Goal: Task Accomplishment & Management: Use online tool/utility

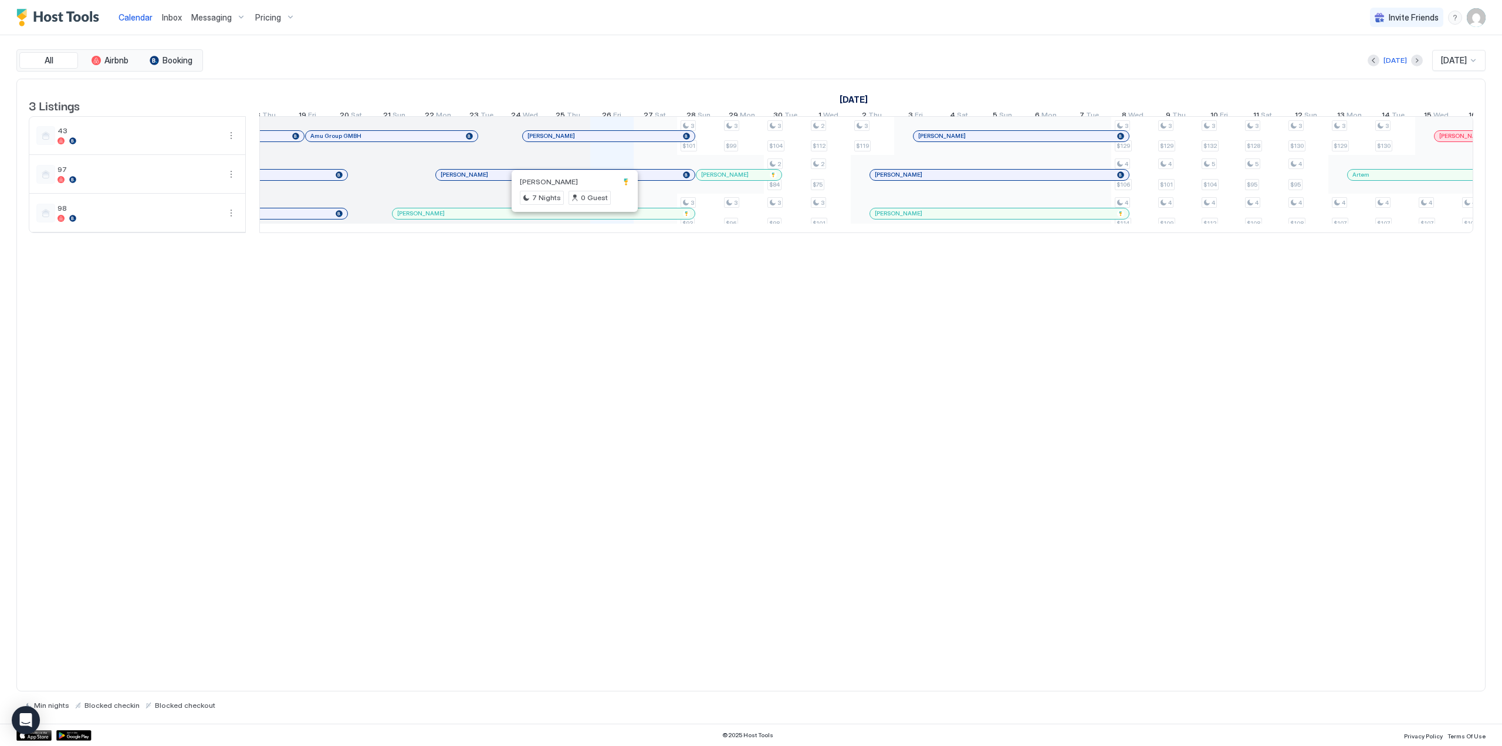
click at [572, 218] on div at bounding box center [571, 213] width 9 height 9
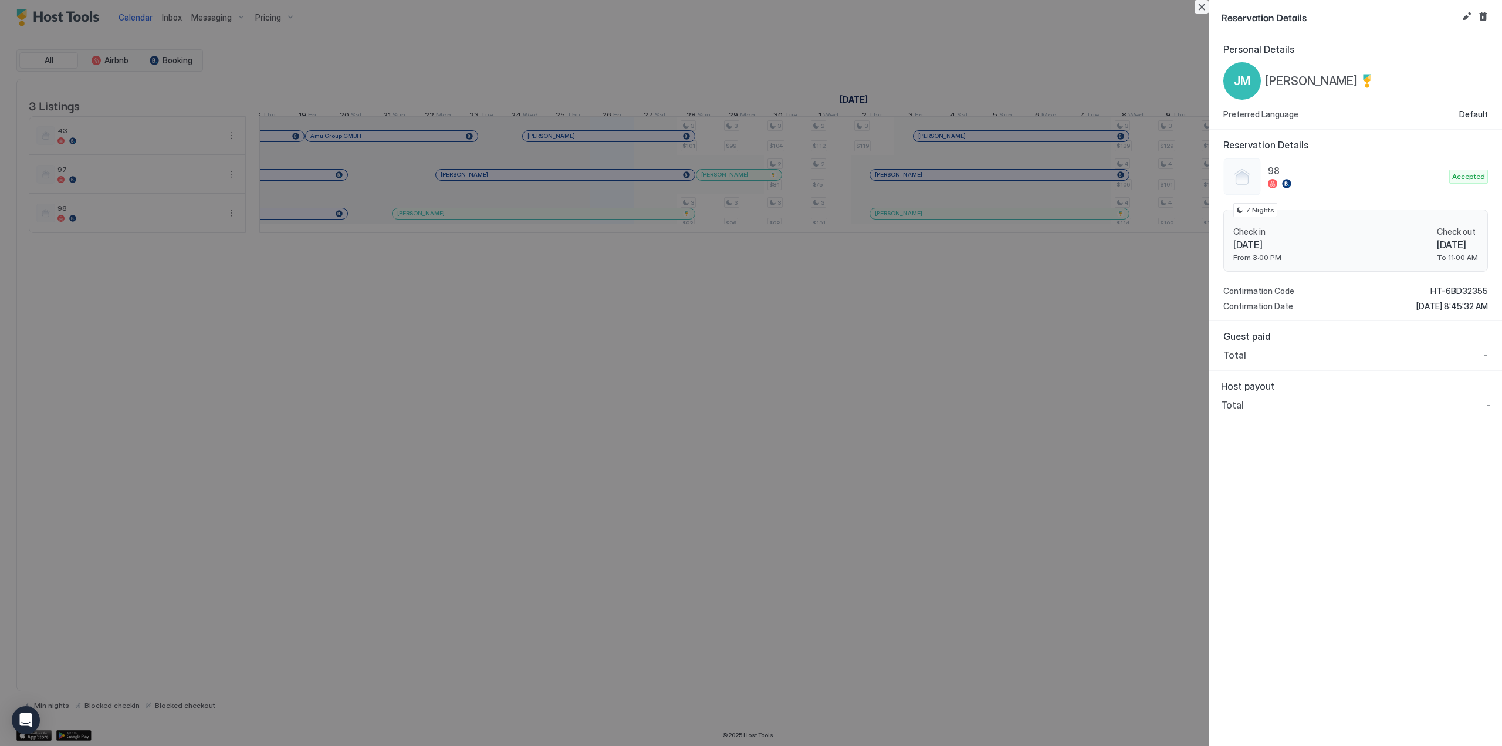
click at [1196, 7] on button "Close" at bounding box center [1201, 7] width 14 height 14
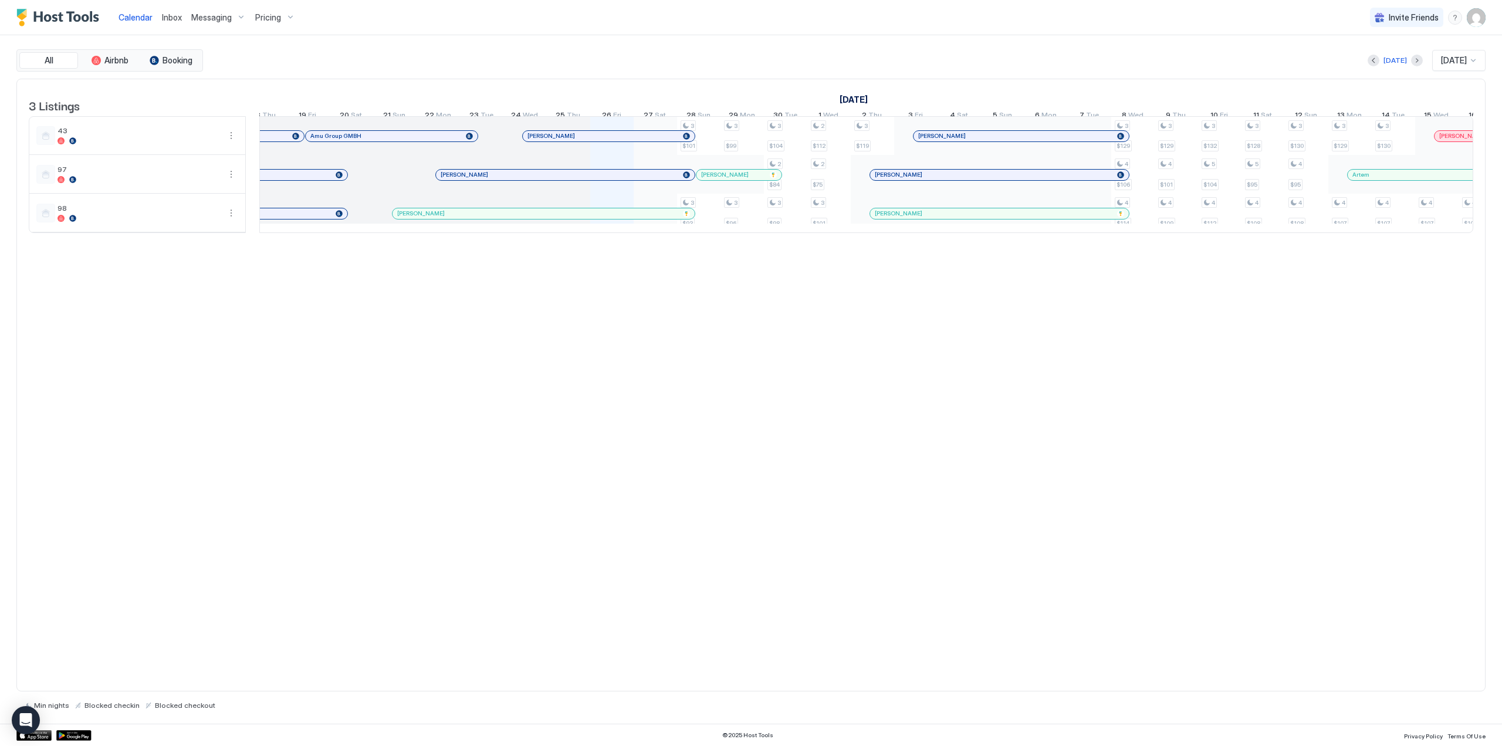
click at [739, 178] on span "[PERSON_NAME]" at bounding box center [725, 175] width 48 height 8
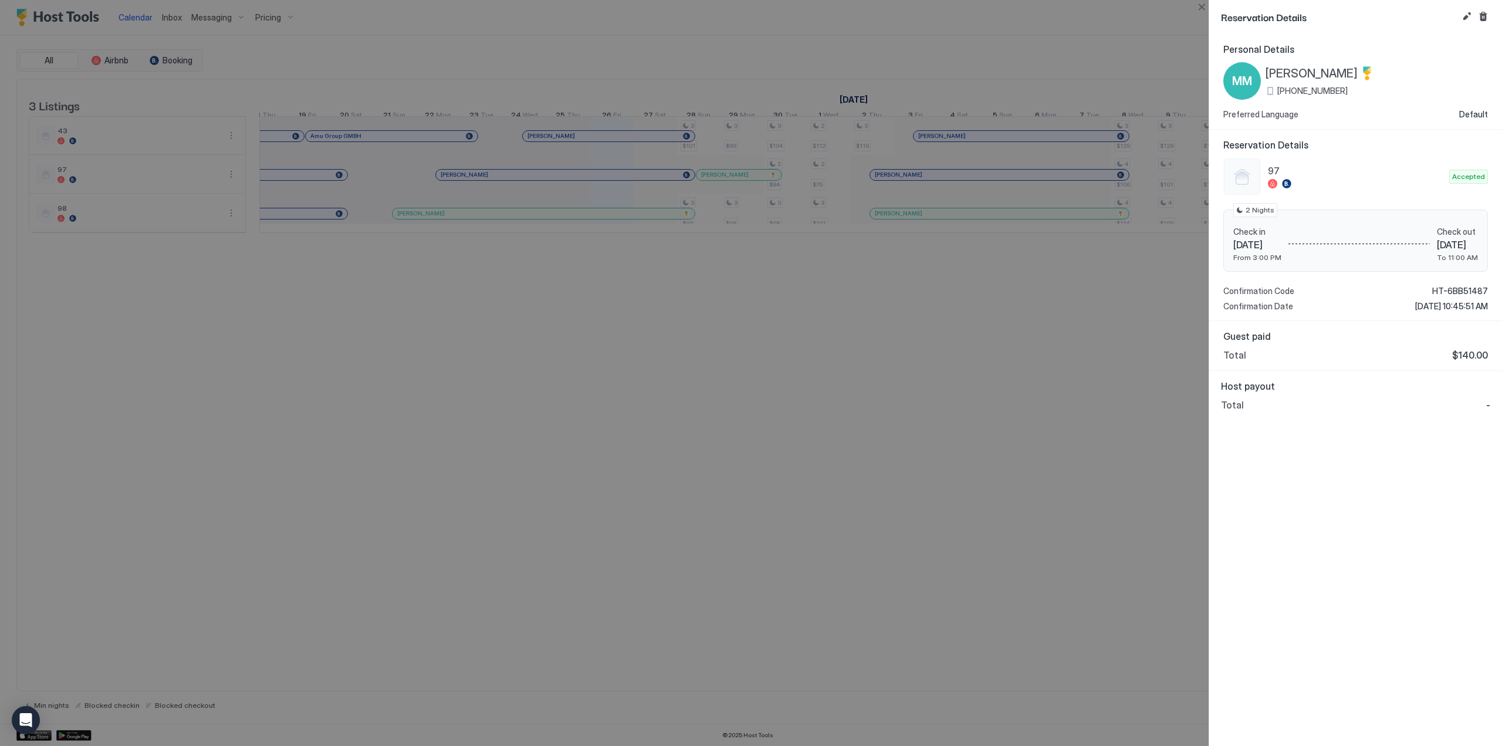
click at [1296, 73] on span "[PERSON_NAME]" at bounding box center [1311, 73] width 92 height 15
click at [862, 330] on div at bounding box center [751, 373] width 1502 height 746
click at [1201, 13] on button "Close" at bounding box center [1201, 7] width 14 height 14
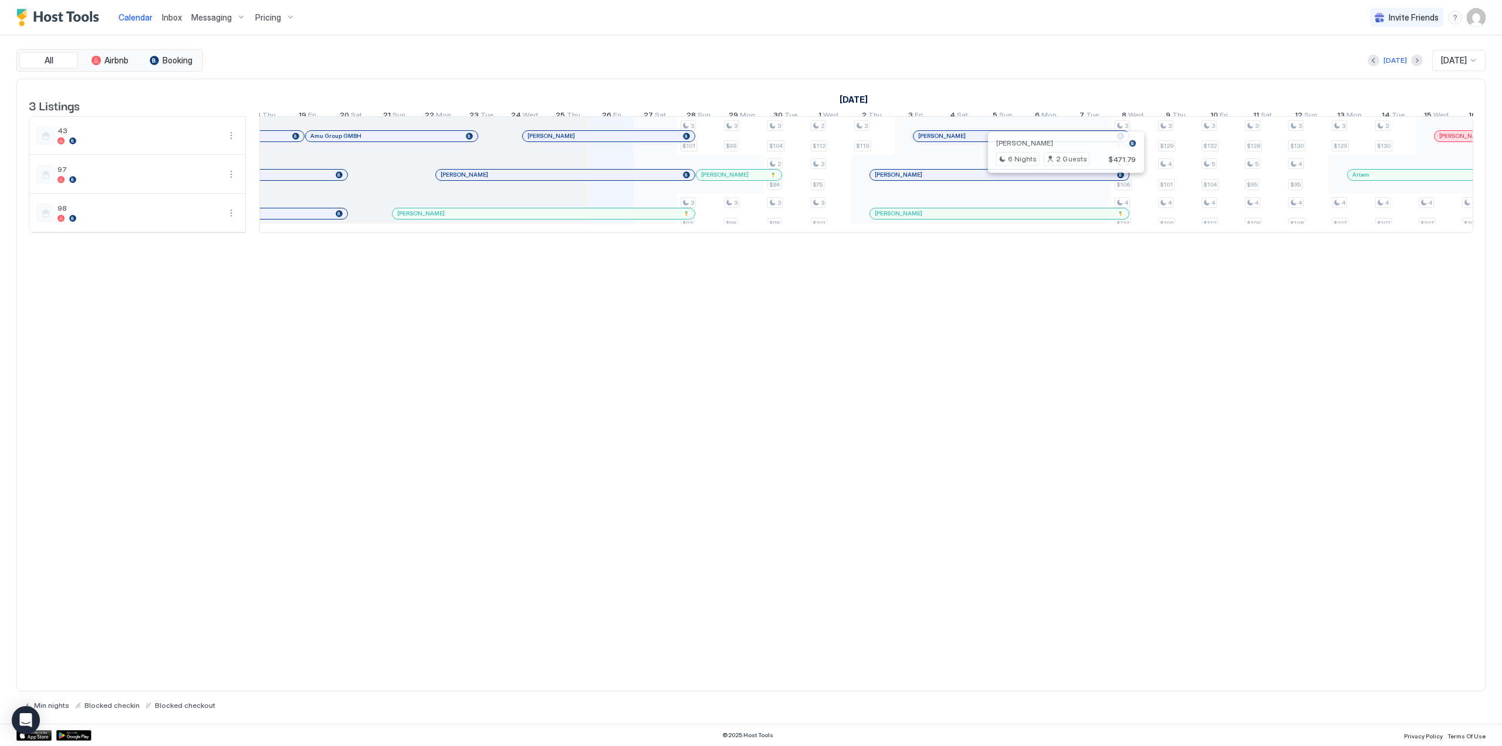
click at [1061, 179] on div at bounding box center [1060, 174] width 9 height 9
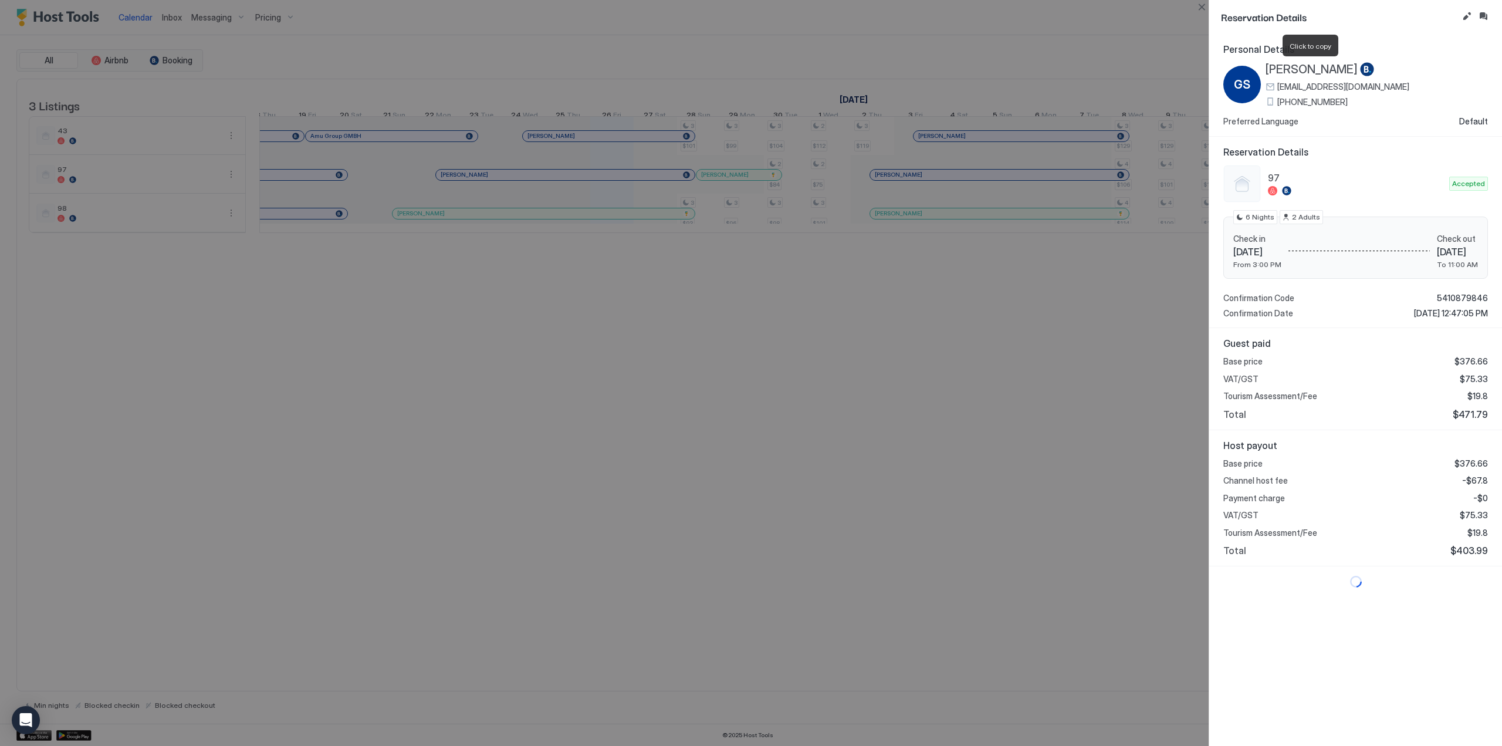
click at [1313, 66] on span "[PERSON_NAME]" at bounding box center [1311, 69] width 92 height 15
drag, startPoint x: 1452, startPoint y: 415, endPoint x: 1478, endPoint y: 414, distance: 25.8
click at [1478, 414] on span "$471.79" at bounding box center [1469, 414] width 35 height 12
copy span "471.79"
click at [908, 430] on div at bounding box center [751, 373] width 1502 height 746
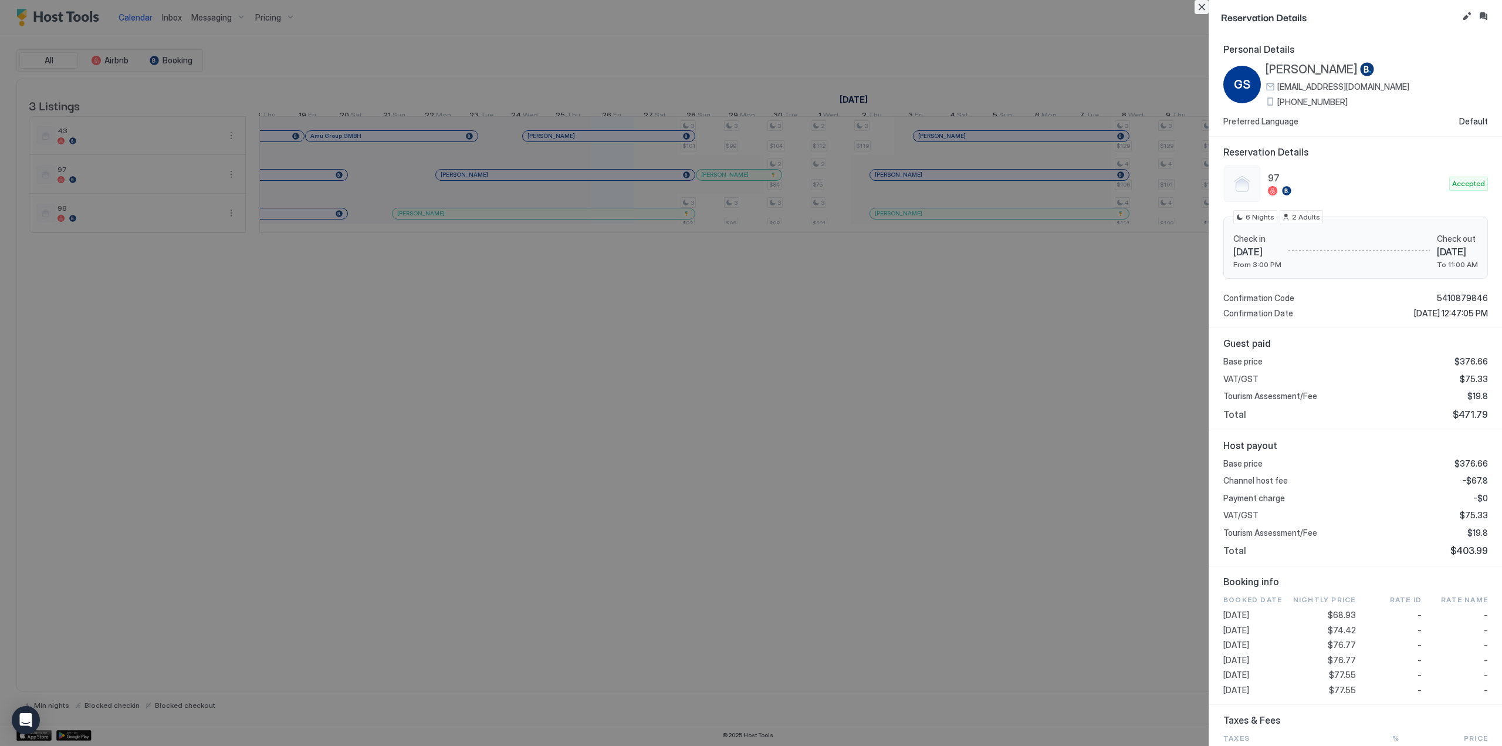
click at [1205, 7] on button "Close" at bounding box center [1201, 7] width 14 height 14
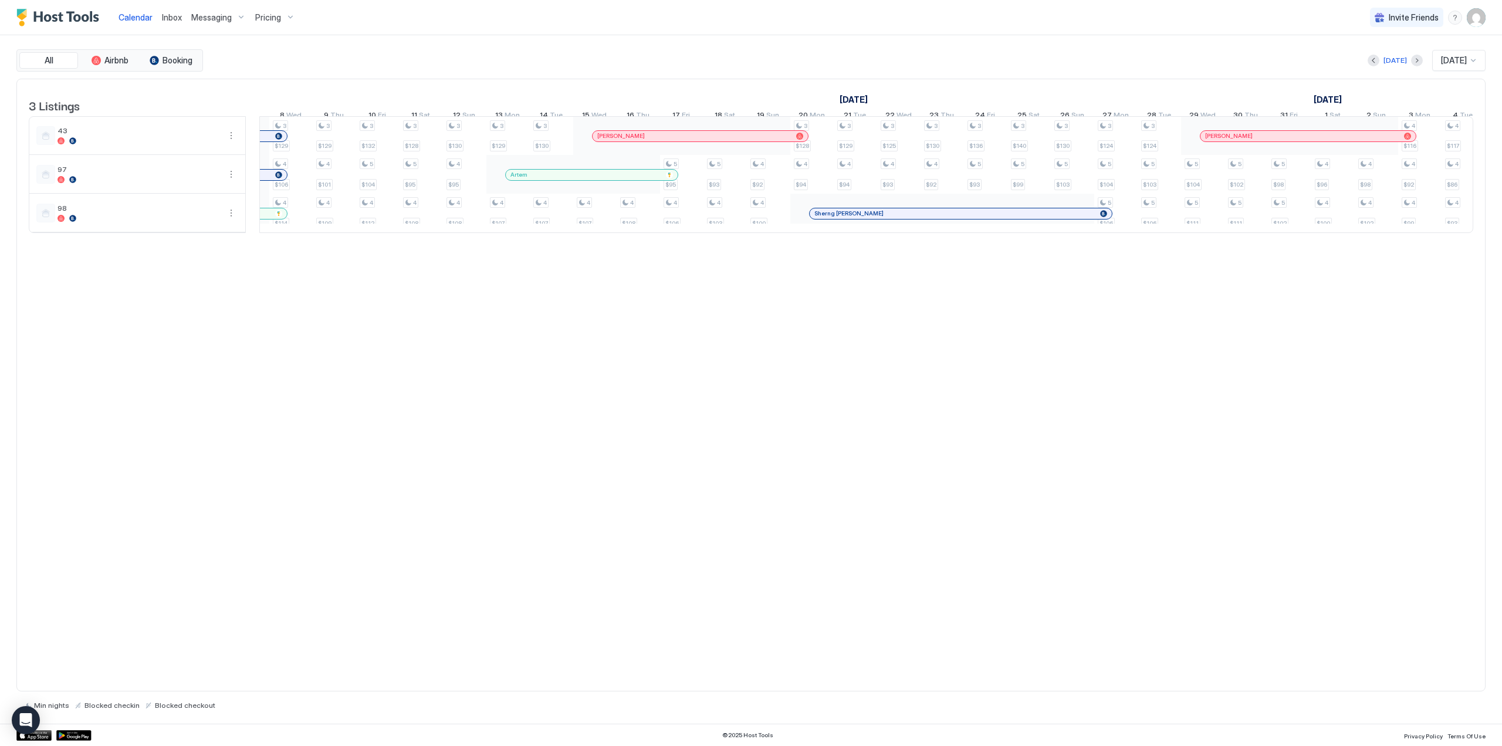
scroll to position [0, 1212]
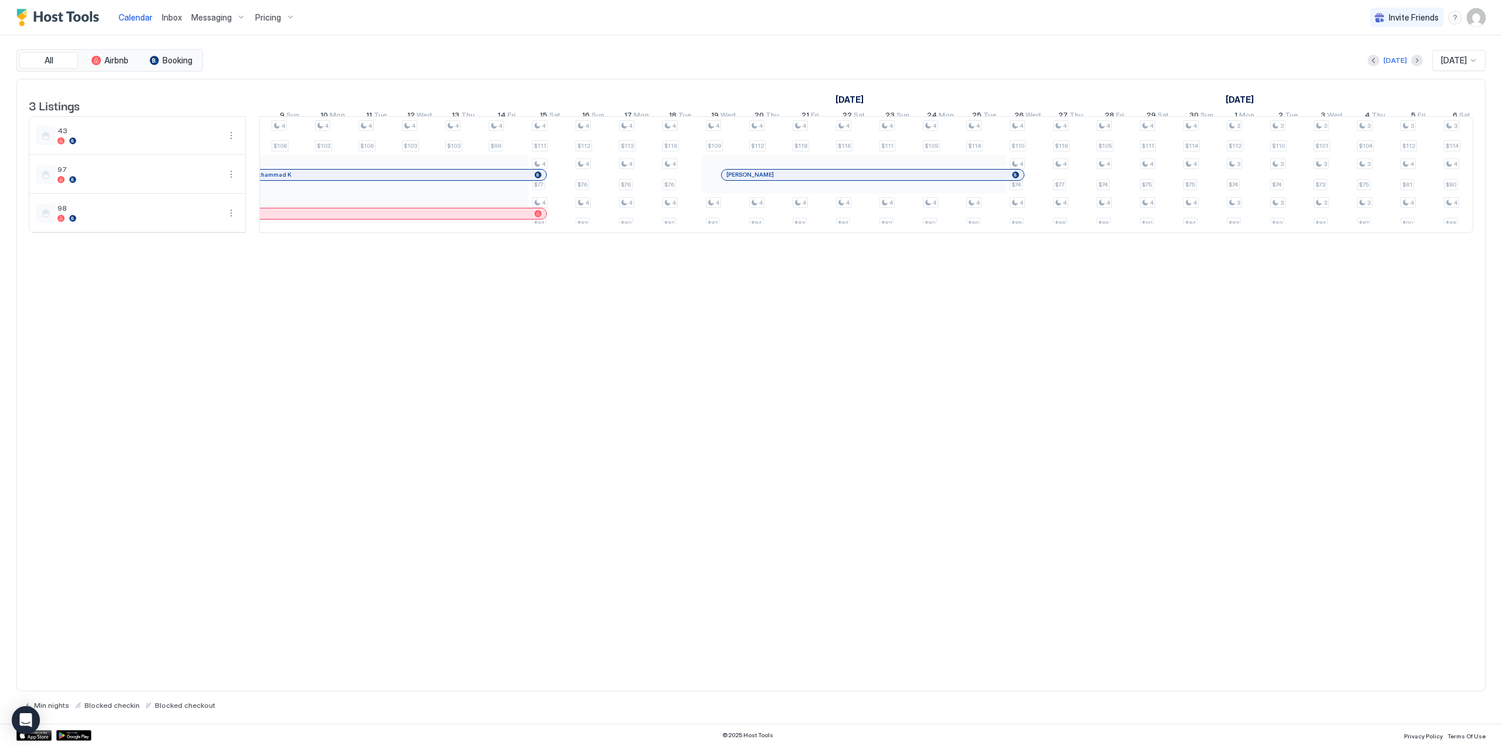
click at [793, 179] on div at bounding box center [792, 174] width 9 height 9
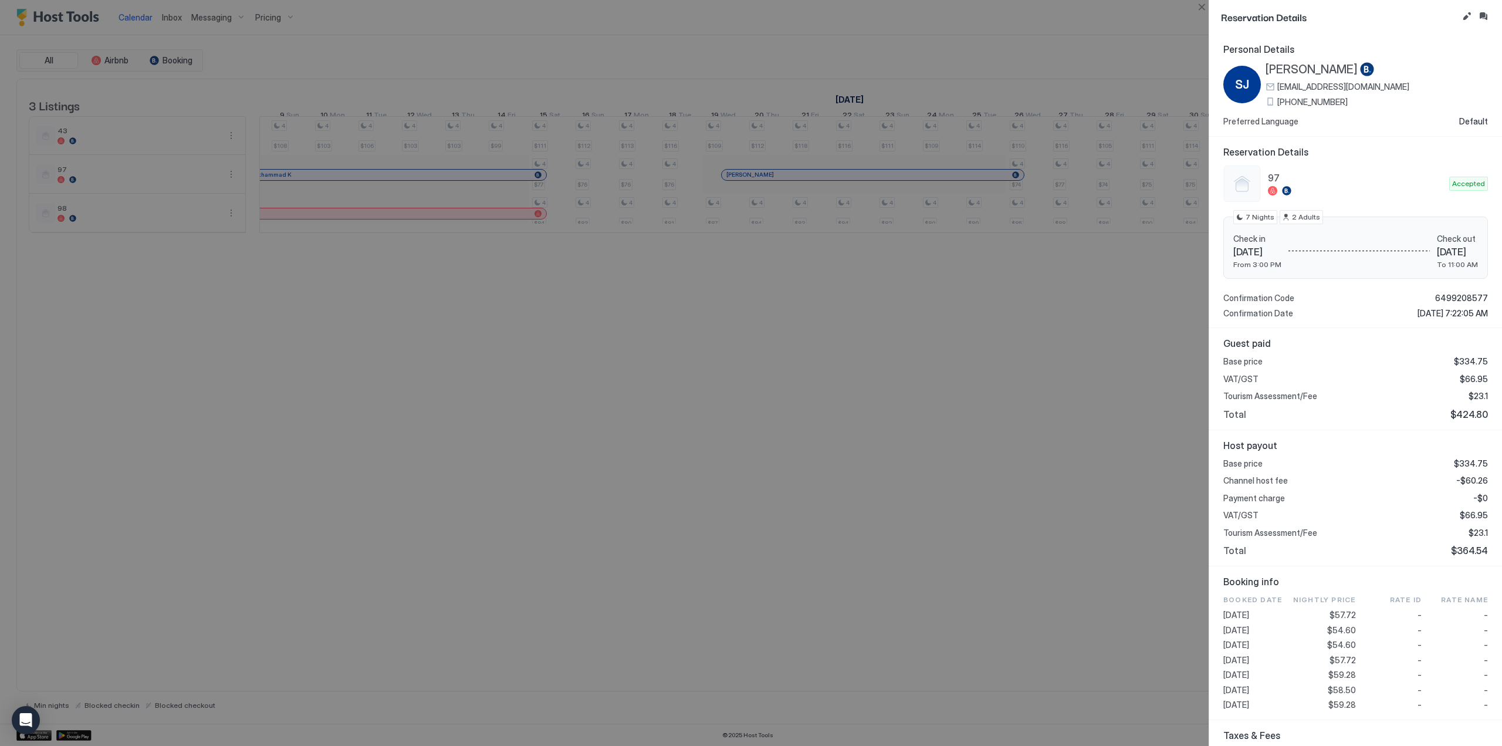
click at [1301, 69] on span "[PERSON_NAME]" at bounding box center [1311, 69] width 92 height 15
drag, startPoint x: 1448, startPoint y: 414, endPoint x: 1476, endPoint y: 414, distance: 28.2
click at [1476, 414] on span "$424.80" at bounding box center [1469, 414] width 38 height 12
copy span "424.80"
click at [1200, 10] on button "Close" at bounding box center [1201, 7] width 14 height 14
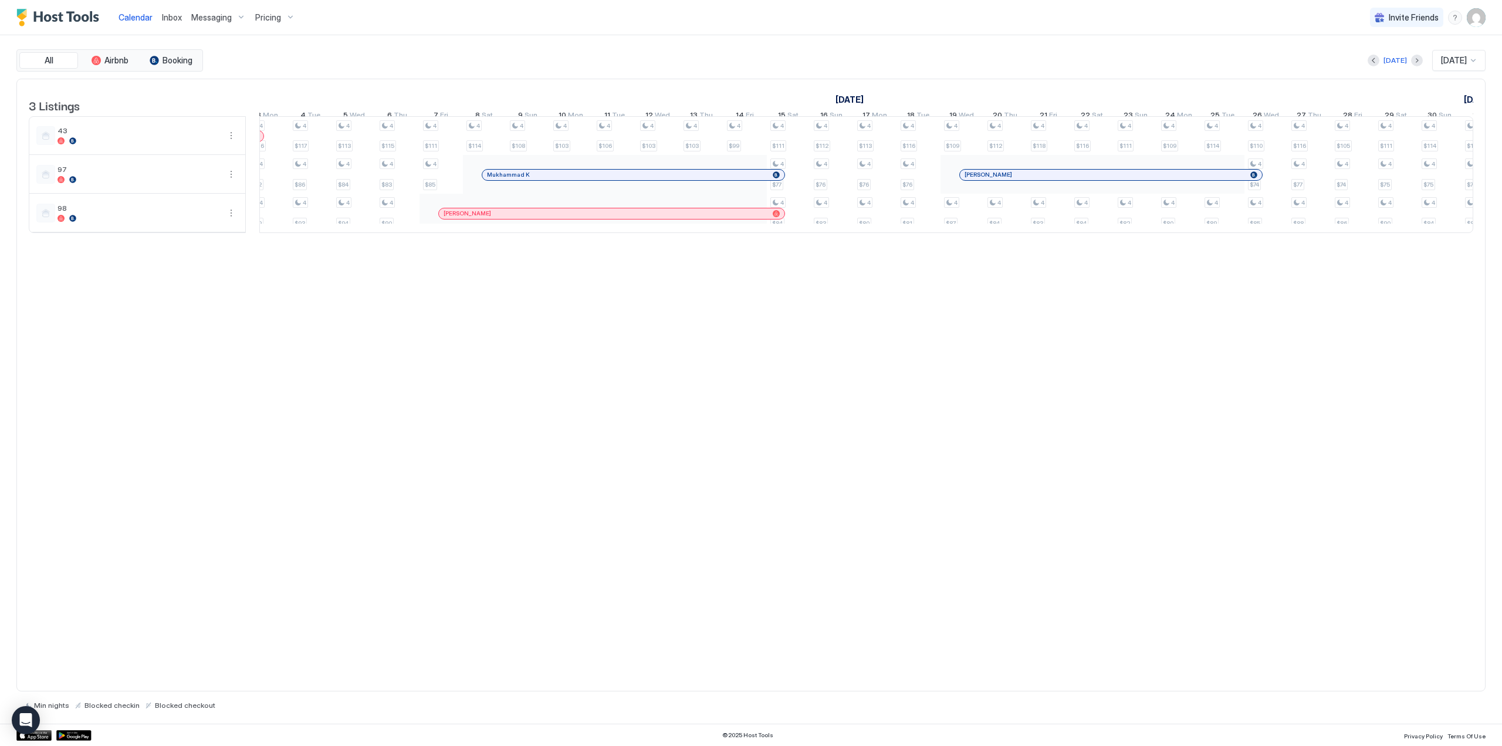
scroll to position [0, 530]
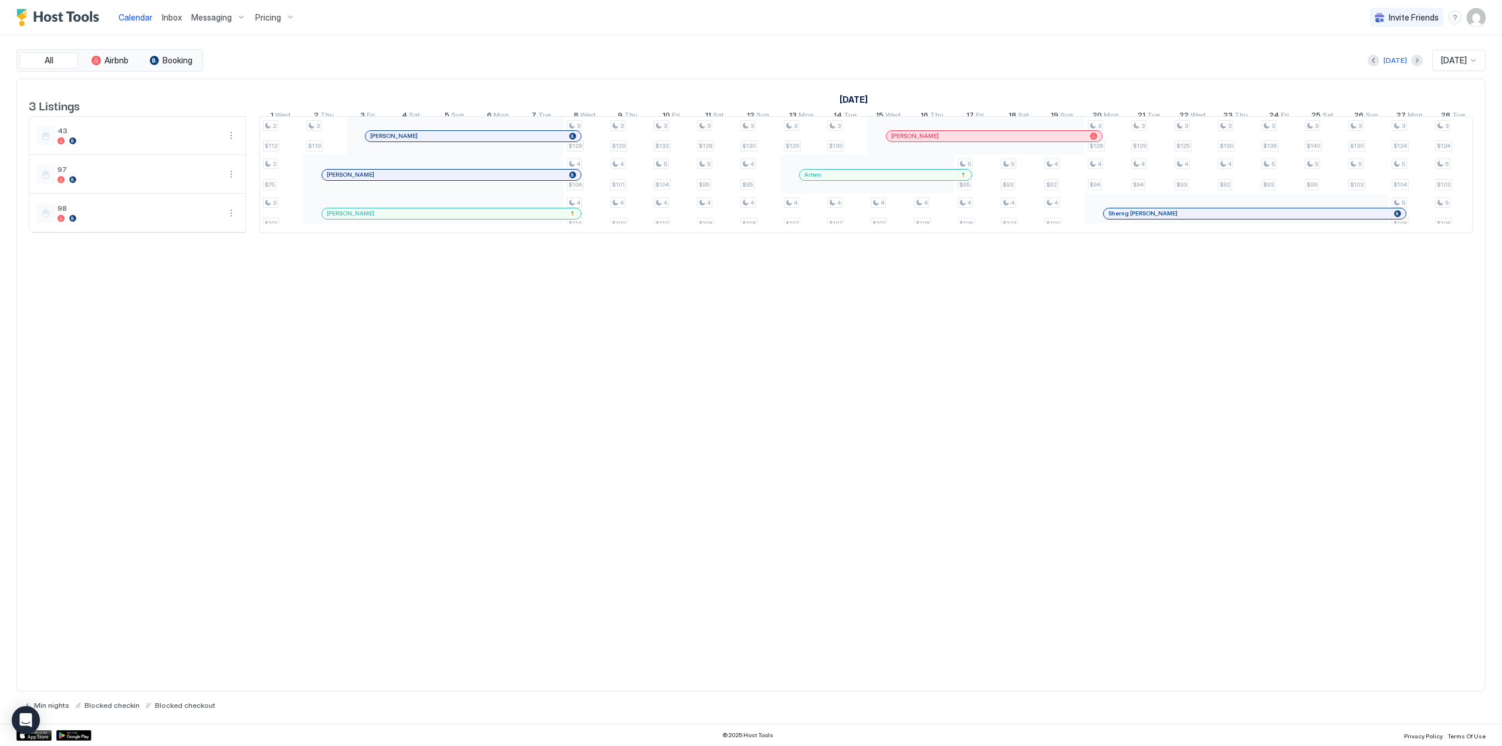
click at [655, 392] on div "3 Listings [DATE] [DATE] [DATE] 11 Thu 12 Fri 13 Sat 14 Sun 15 Mon 16 Tue 17 We…" at bounding box center [750, 385] width 1469 height 613
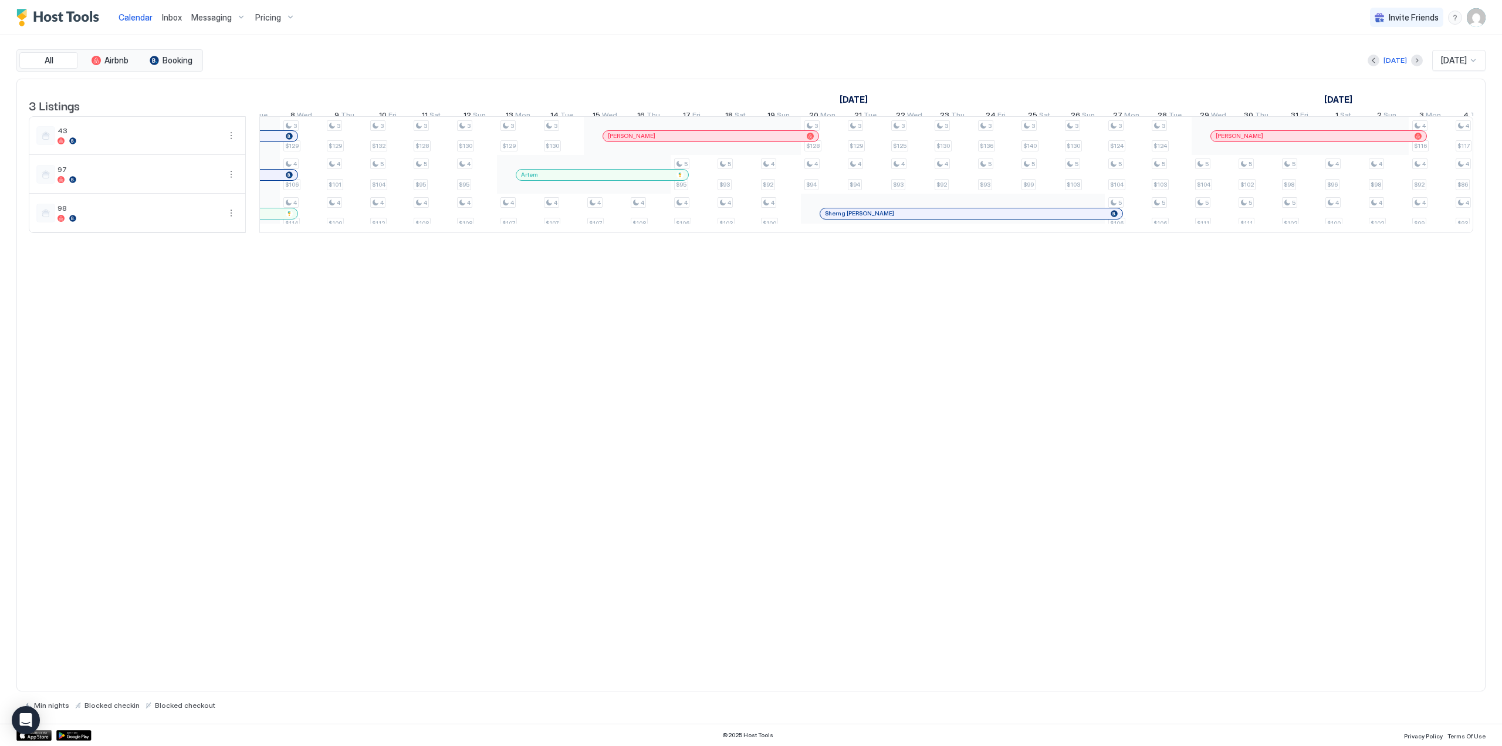
scroll to position [0, 1256]
